Goal: Task Accomplishment & Management: Use online tool/utility

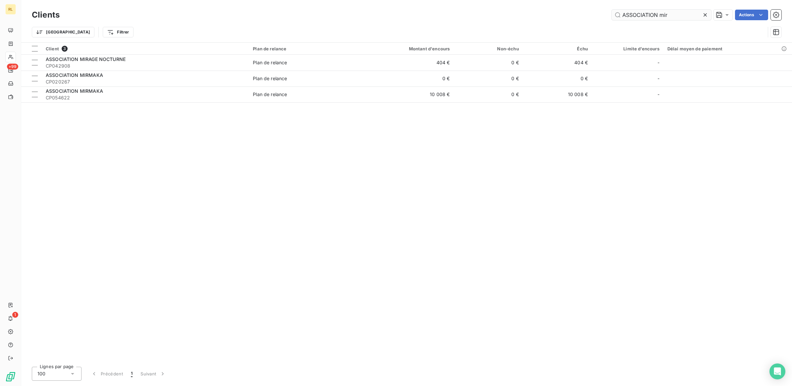
click at [671, 13] on input "ASSOCIATION mir" at bounding box center [661, 15] width 99 height 11
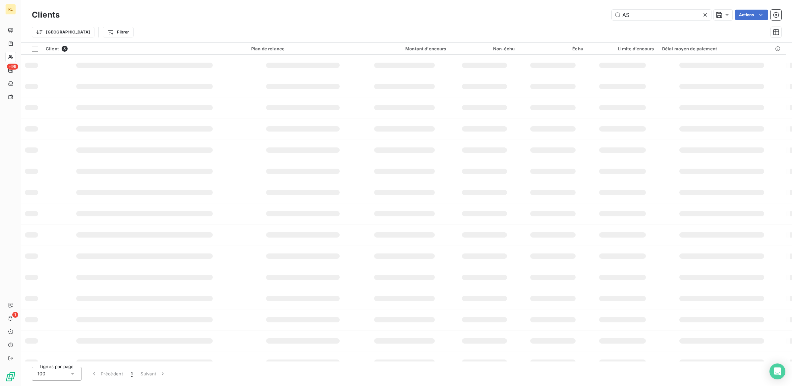
type input "A"
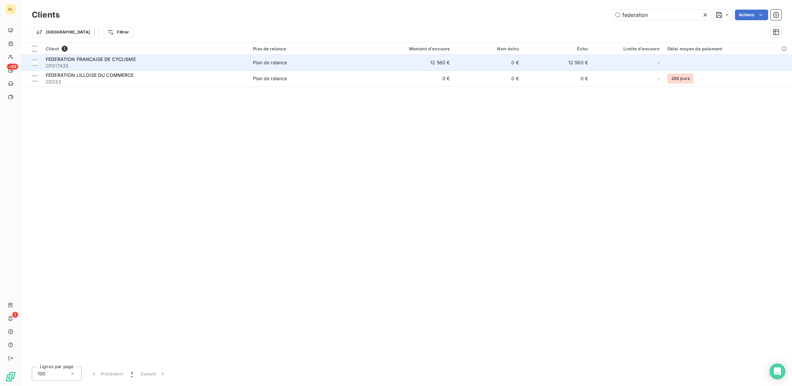
type input "federation"
click at [121, 62] on span "FEDERATION FRANCAISE DE CYCLISME" at bounding box center [91, 59] width 90 height 6
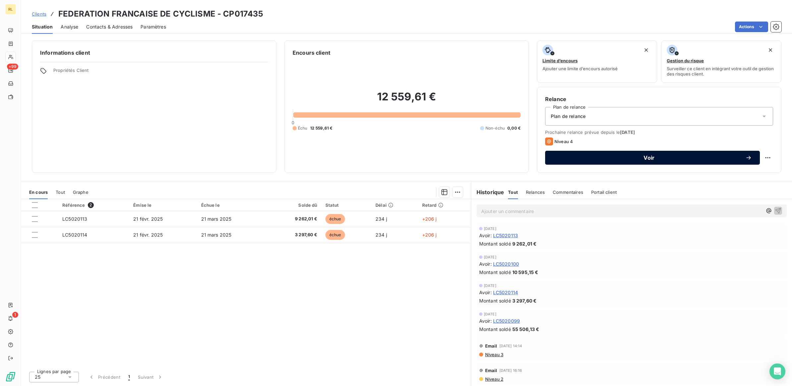
click at [648, 156] on span "Voir" at bounding box center [649, 157] width 192 height 5
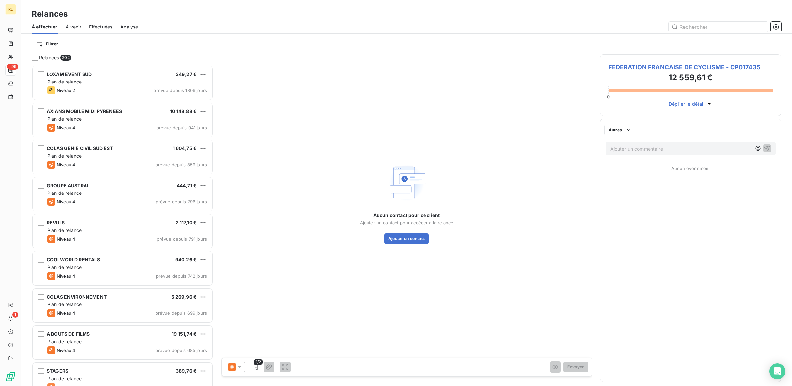
scroll to position [315, 175]
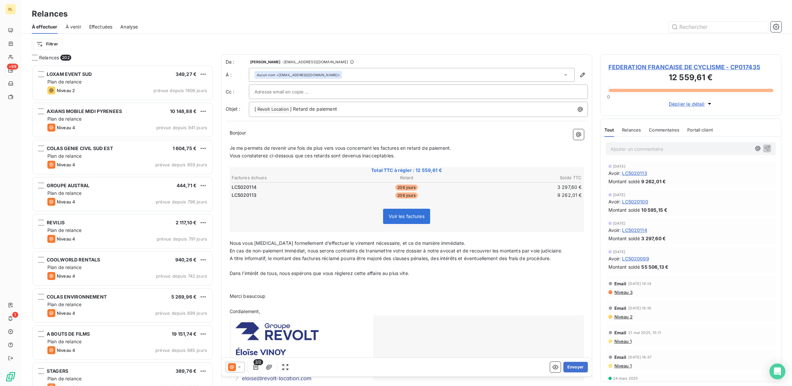
click at [658, 148] on p "Ajouter un commentaire ﻿" at bounding box center [680, 149] width 141 height 8
click at [730, 148] on p "LE [DATE]- VU AVEC [PERSON_NAME] (CONFER MAIL)" at bounding box center [680, 149] width 141 height 8
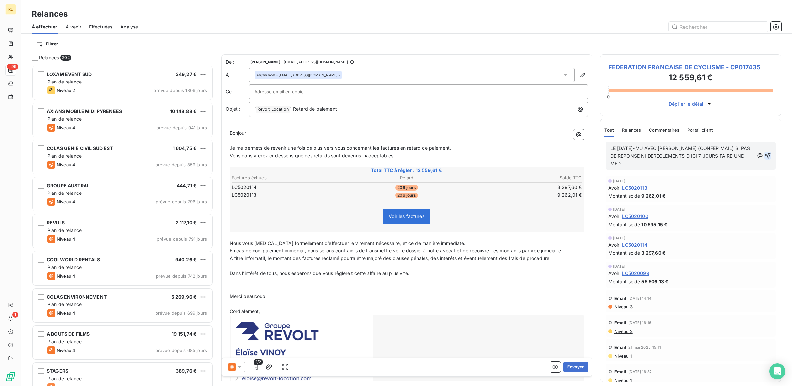
click at [765, 155] on icon "button" at bounding box center [768, 156] width 6 height 6
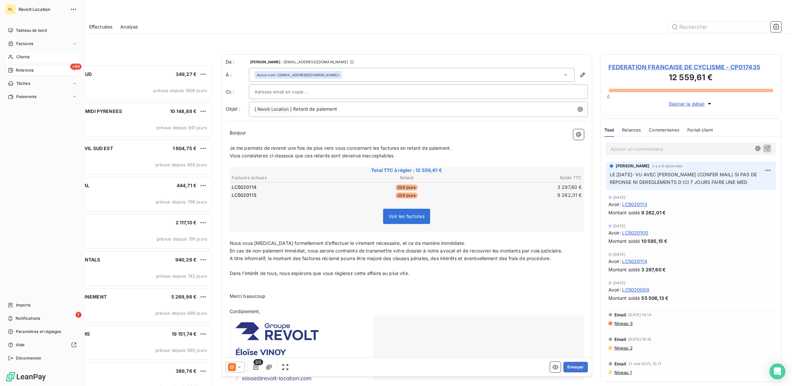
click at [29, 55] on span "Clients" at bounding box center [22, 57] width 13 height 6
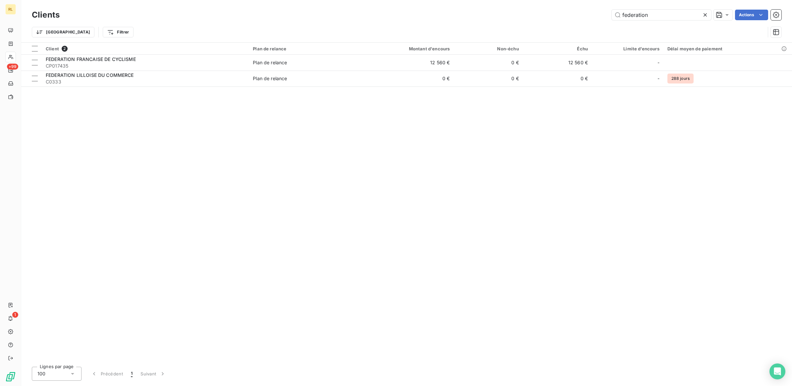
drag, startPoint x: 664, startPoint y: 16, endPoint x: 464, endPoint y: 16, distance: 199.8
click at [464, 16] on div "federation Actions" at bounding box center [425, 15] width 714 height 11
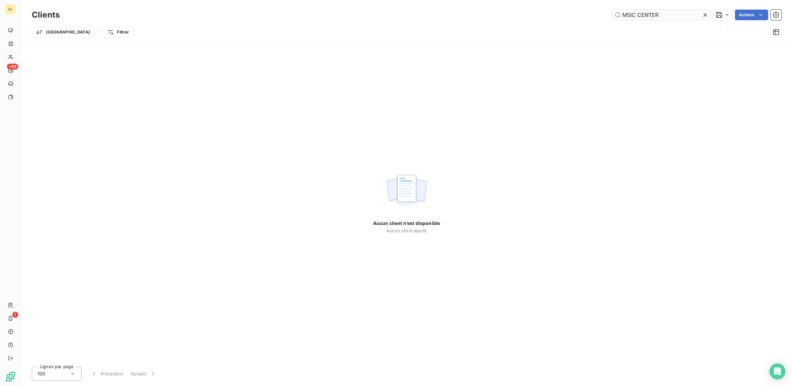
click at [627, 15] on input "MSIC CENTER" at bounding box center [661, 15] width 99 height 11
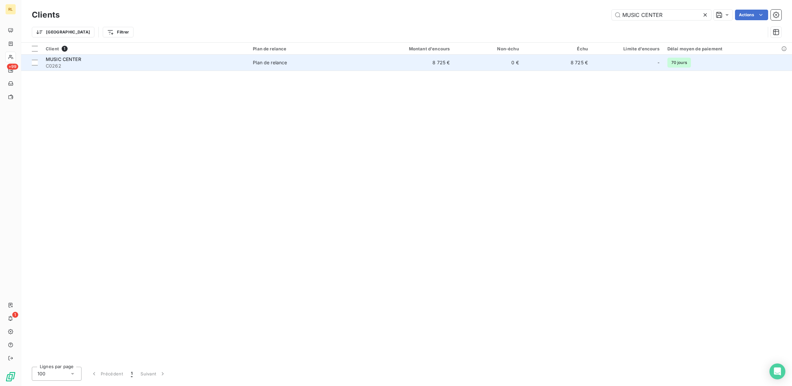
type input "MUSIC CENTER"
click at [342, 58] on td "Plan de relance" at bounding box center [305, 63] width 112 height 16
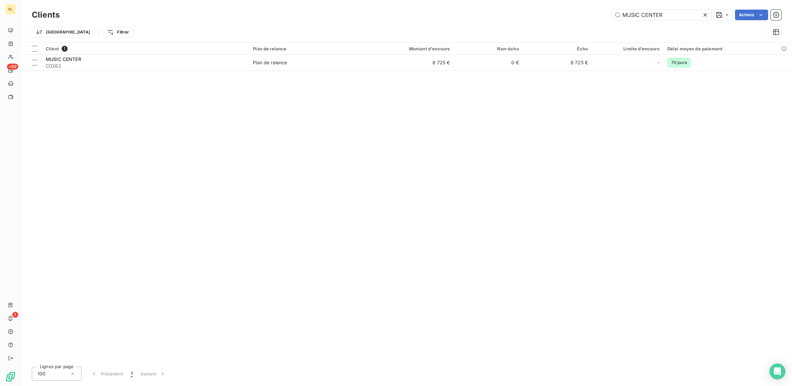
drag, startPoint x: 634, startPoint y: 14, endPoint x: 553, endPoint y: 12, distance: 81.2
click at [553, 12] on div "MUSIC CENTER Actions" at bounding box center [425, 15] width 714 height 11
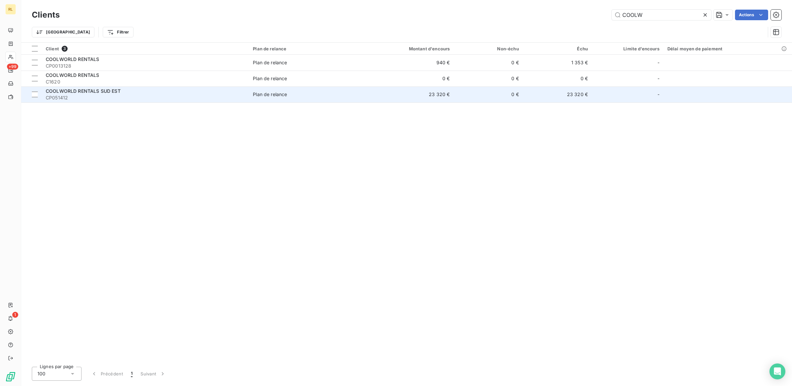
type input "COOLW"
click at [125, 95] on span "CP051412" at bounding box center [145, 97] width 199 height 7
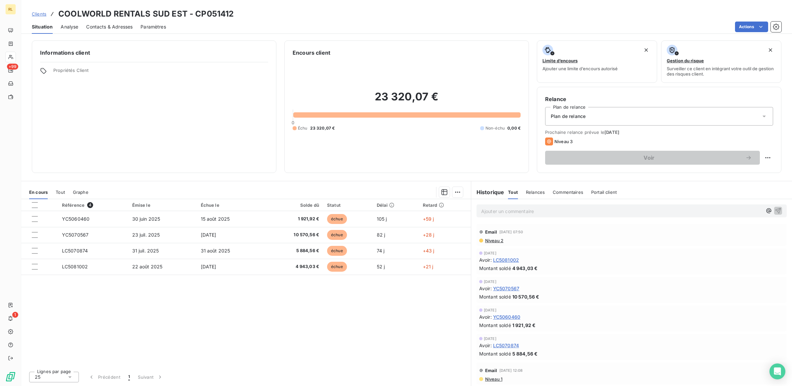
click at [519, 212] on p "Ajouter un commentaire ﻿" at bounding box center [621, 211] width 281 height 8
click at [542, 212] on span "LE [DATE] - APPEL TELPHONIQUE A [PERSON_NAME]" at bounding box center [542, 211] width 122 height 6
click at [632, 212] on p "LE [DATE] - APPEL TELEPHONIQUE A [PERSON_NAME]" at bounding box center [621, 211] width 281 height 8
click at [778, 212] on icon "button" at bounding box center [778, 210] width 7 height 7
